Goal: Entertainment & Leisure: Consume media (video, audio)

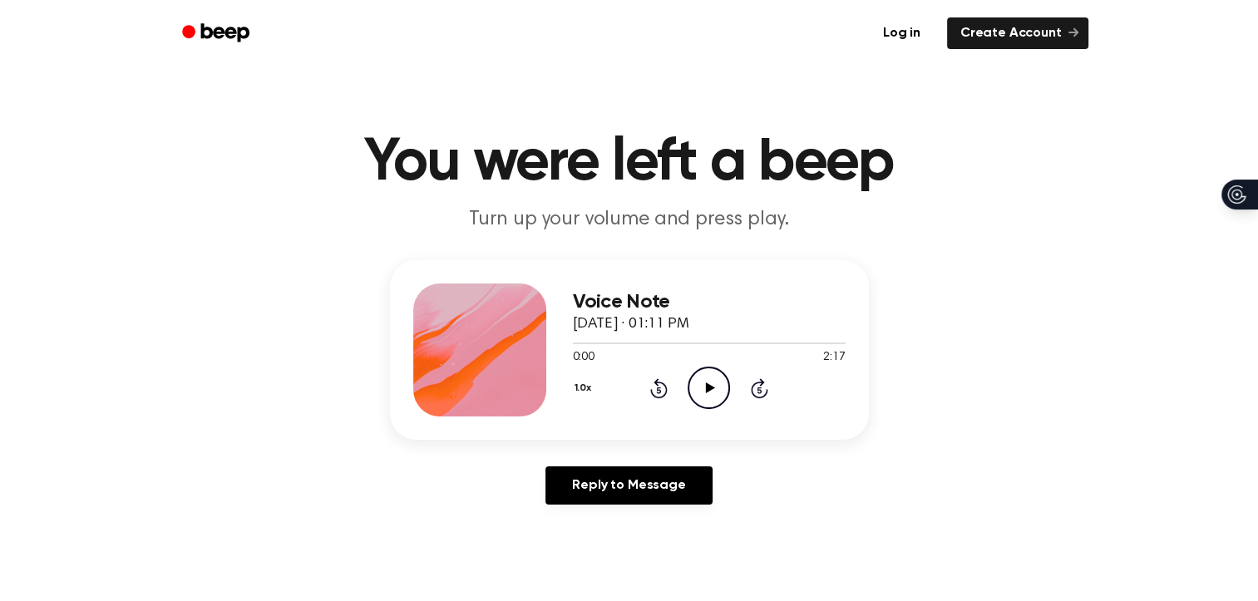
click at [706, 390] on icon at bounding box center [710, 387] width 9 height 11
click at [702, 387] on icon "Pause Audio" at bounding box center [708, 388] width 42 height 42
click at [702, 387] on icon "Play Audio" at bounding box center [708, 388] width 42 height 42
click at [754, 388] on icon "Skip 5 seconds" at bounding box center [759, 388] width 18 height 22
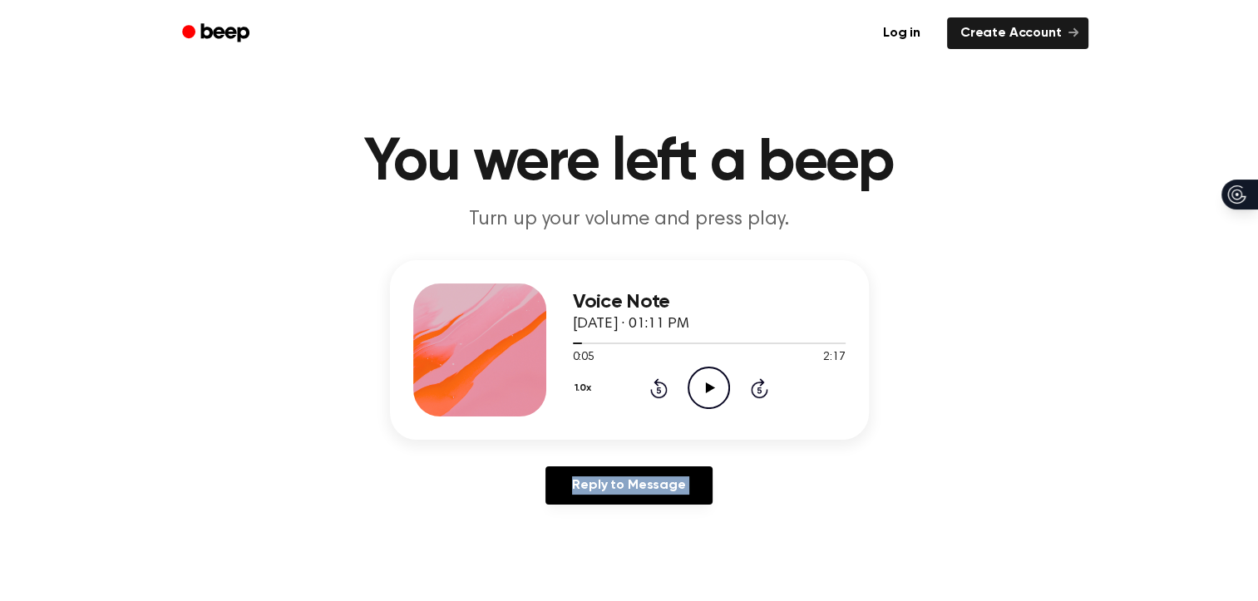
click at [754, 388] on icon "Skip 5 seconds" at bounding box center [759, 388] width 18 height 22
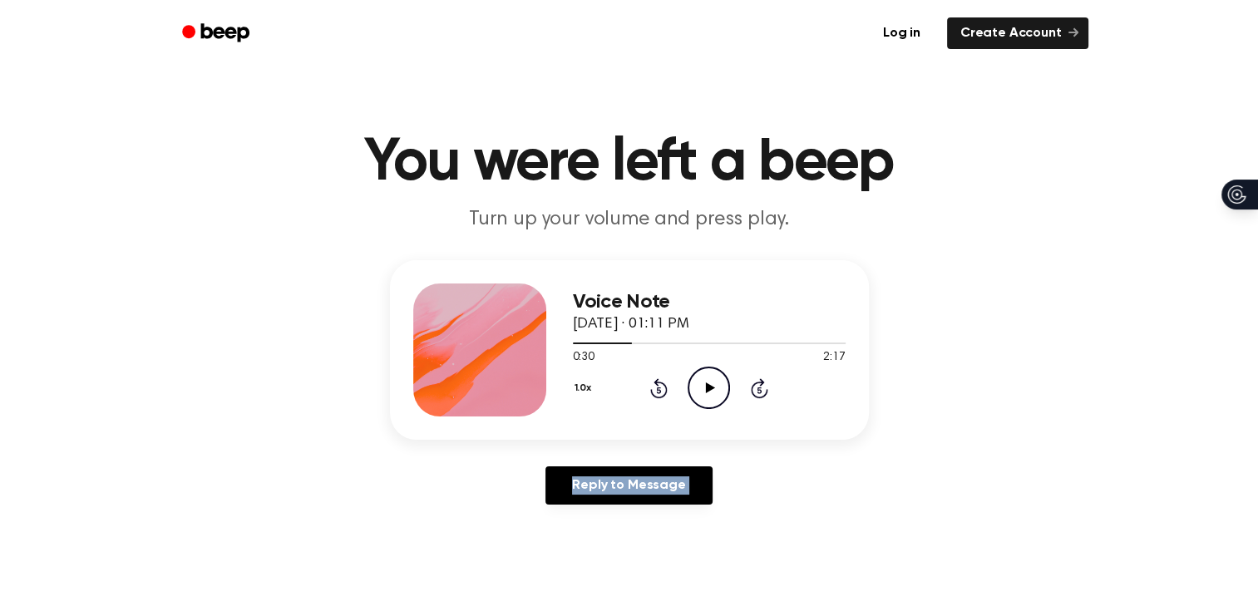
click at [754, 388] on icon "Skip 5 seconds" at bounding box center [759, 388] width 18 height 22
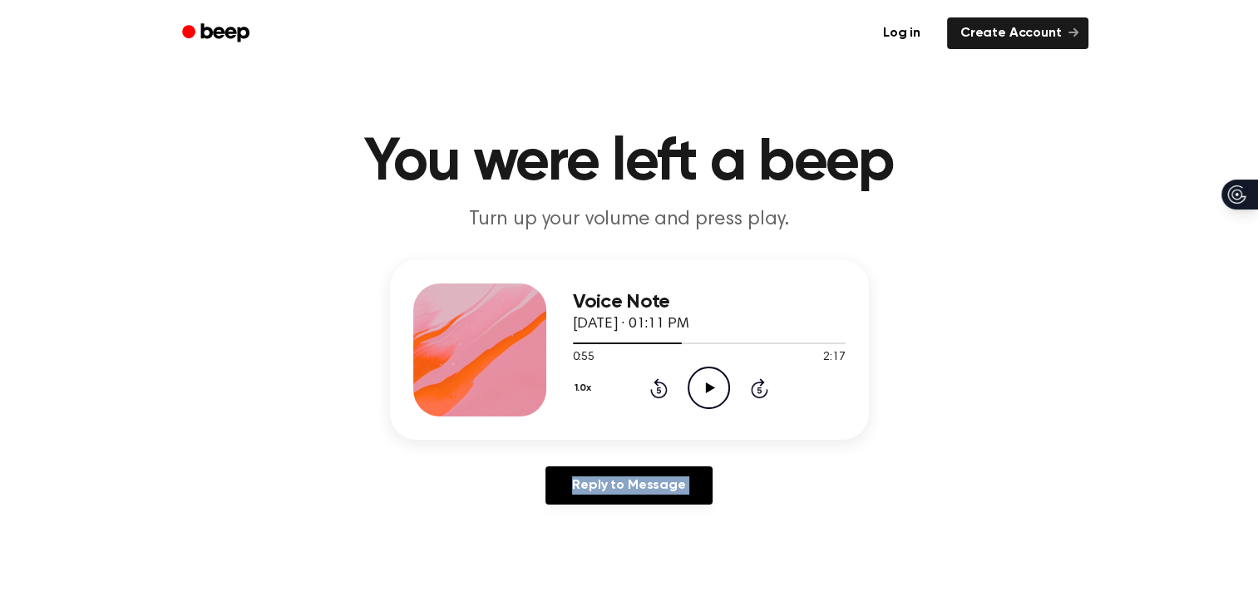
click at [754, 388] on icon "Skip 5 seconds" at bounding box center [759, 388] width 18 height 22
drag, startPoint x: 754, startPoint y: 388, endPoint x: 714, endPoint y: 382, distance: 40.3
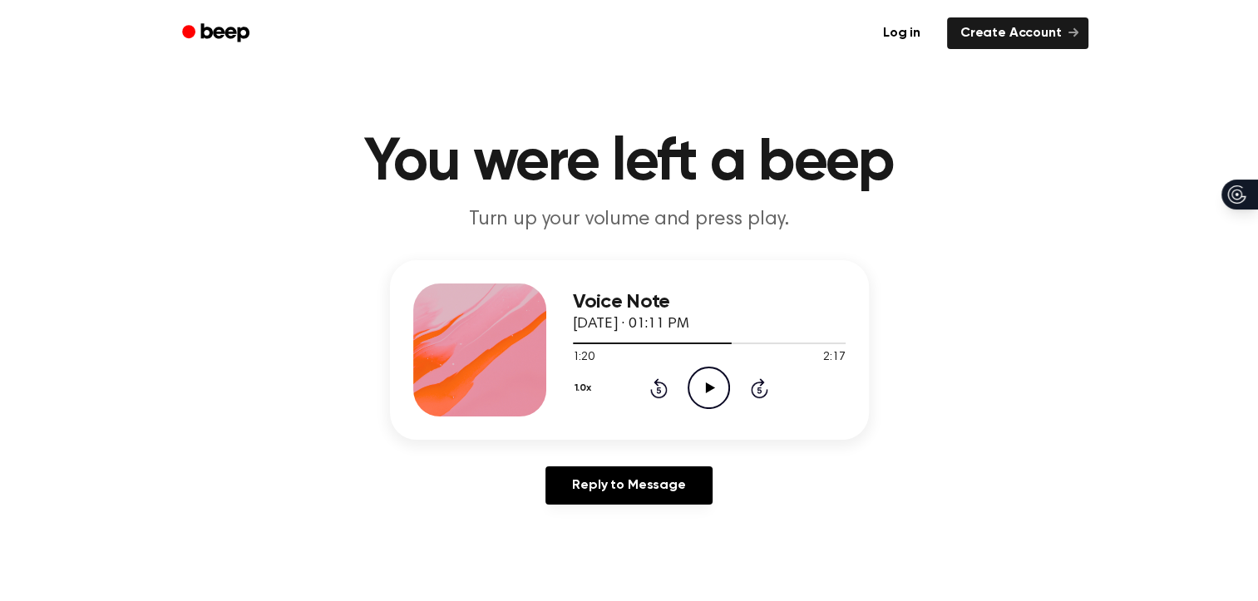
click at [714, 382] on icon "Play Audio" at bounding box center [708, 388] width 42 height 42
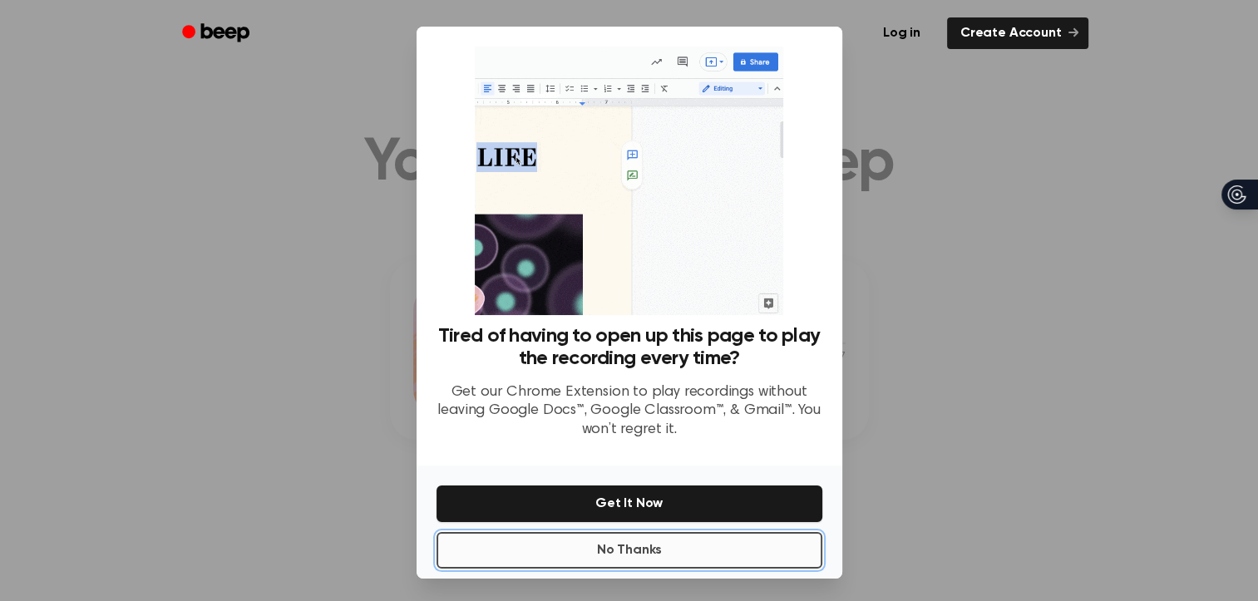
click at [728, 554] on button "No Thanks" at bounding box center [629, 550] width 386 height 37
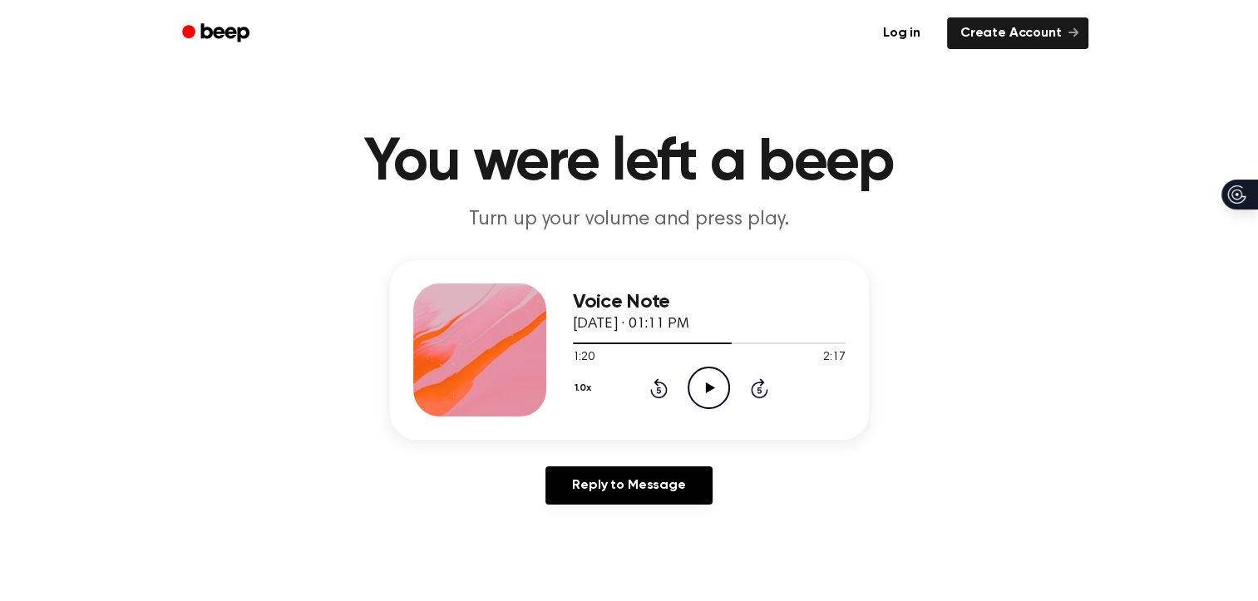
click at [708, 399] on icon "Play Audio" at bounding box center [708, 388] width 42 height 42
